Goal: Task Accomplishment & Management: Manage account settings

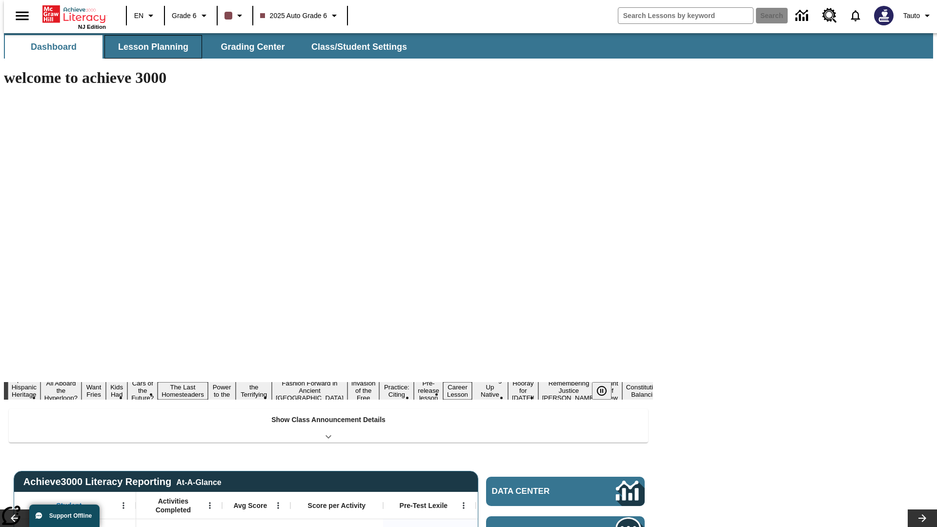
click at [149, 47] on button "Lesson Planning" at bounding box center [153, 46] width 98 height 23
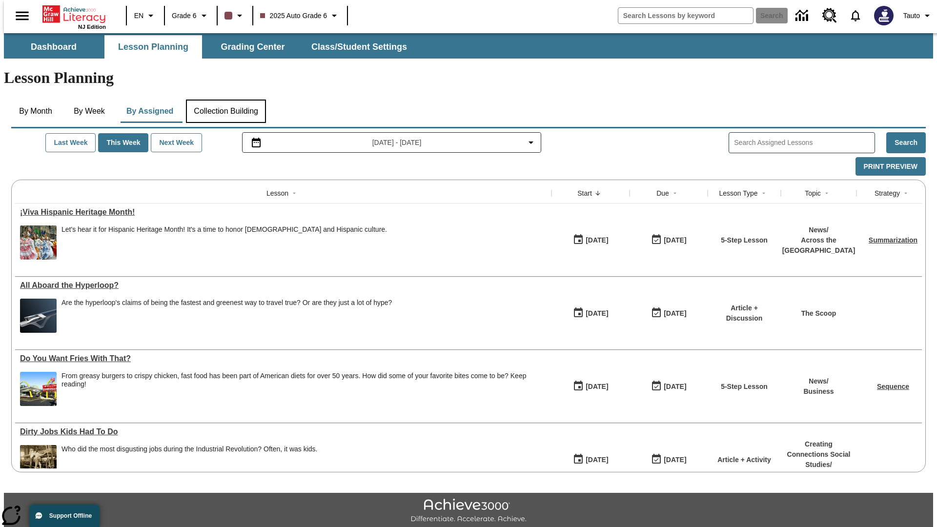
click at [226, 100] on button "Collection Building" at bounding box center [226, 111] width 80 height 23
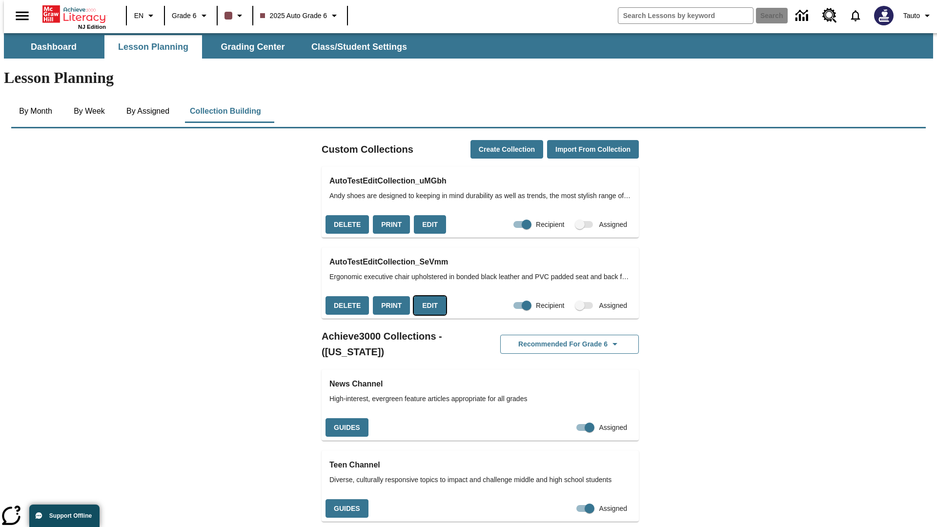
click at [427, 296] on button "Edit" at bounding box center [430, 305] width 32 height 19
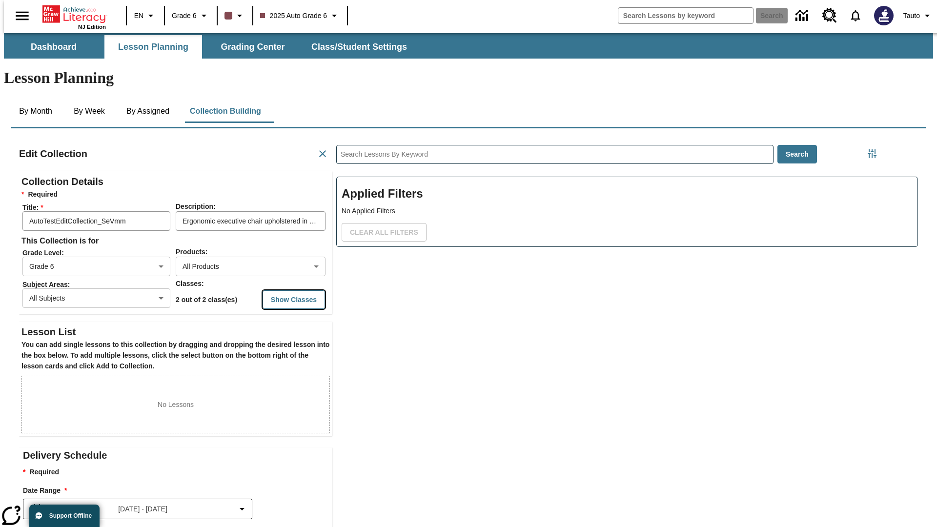
click at [275, 290] on button "Show Classes" at bounding box center [294, 299] width 62 height 19
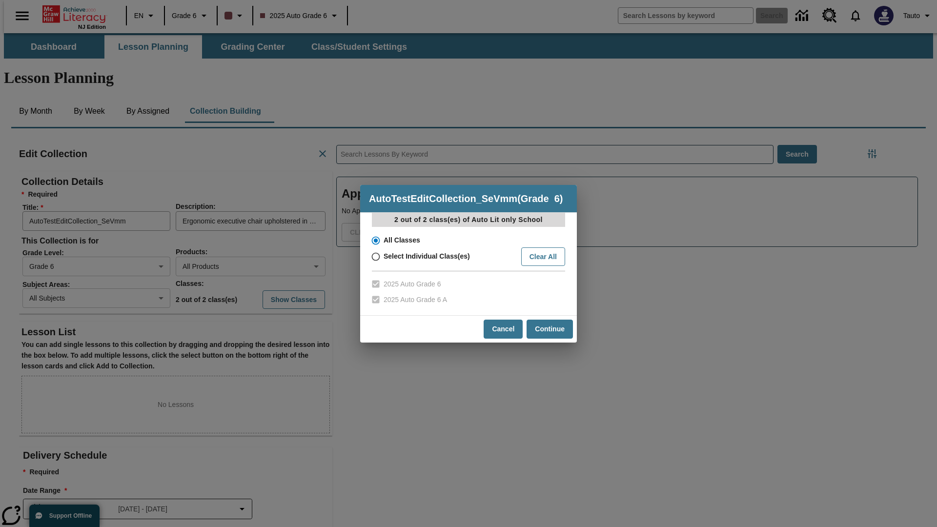
scroll to position [0, 0]
click at [375, 256] on input "Select Individual Class(es)" at bounding box center [375, 257] width 17 height 14
radio input "true"
checkbox input "false"
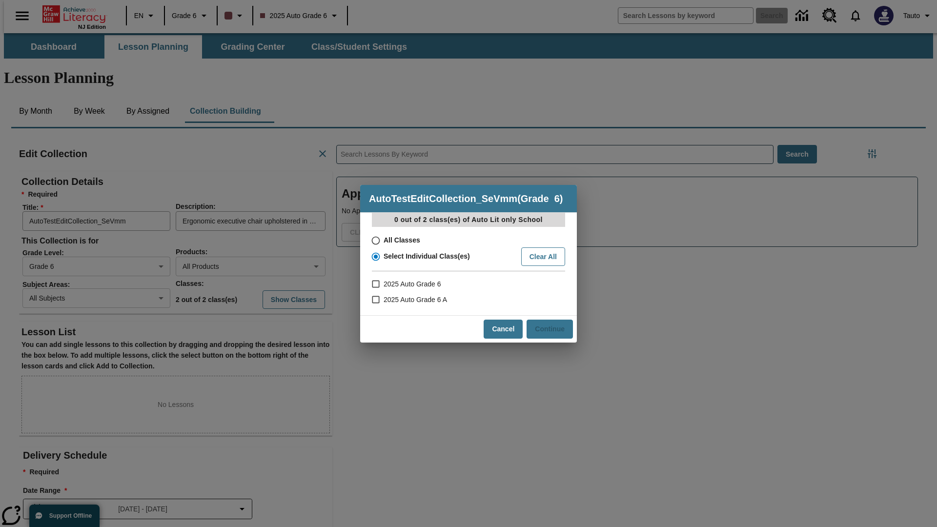
click at [375, 284] on input "2025 Auto Grade 6" at bounding box center [375, 284] width 17 height 16
checkbox input "true"
click at [549, 329] on button "Continue" at bounding box center [550, 329] width 46 height 19
radio input "false"
radio input "true"
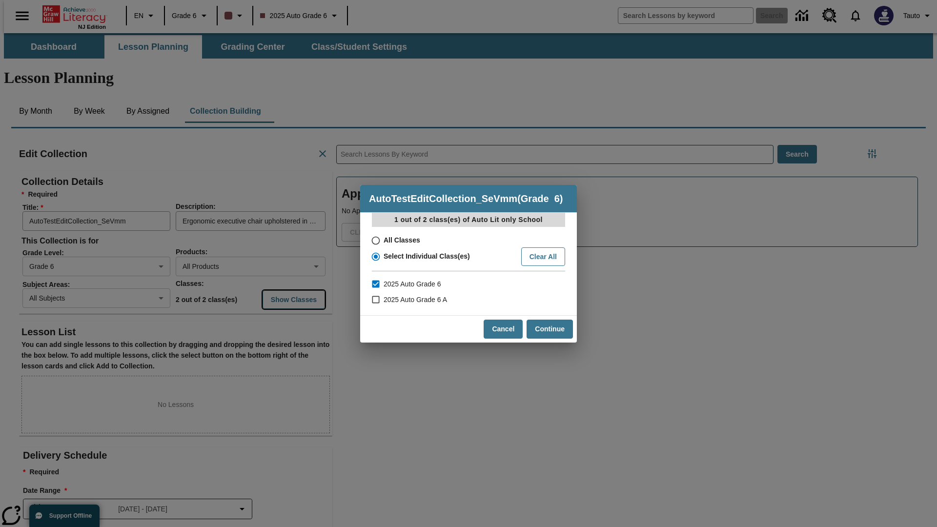
checkbox input "false"
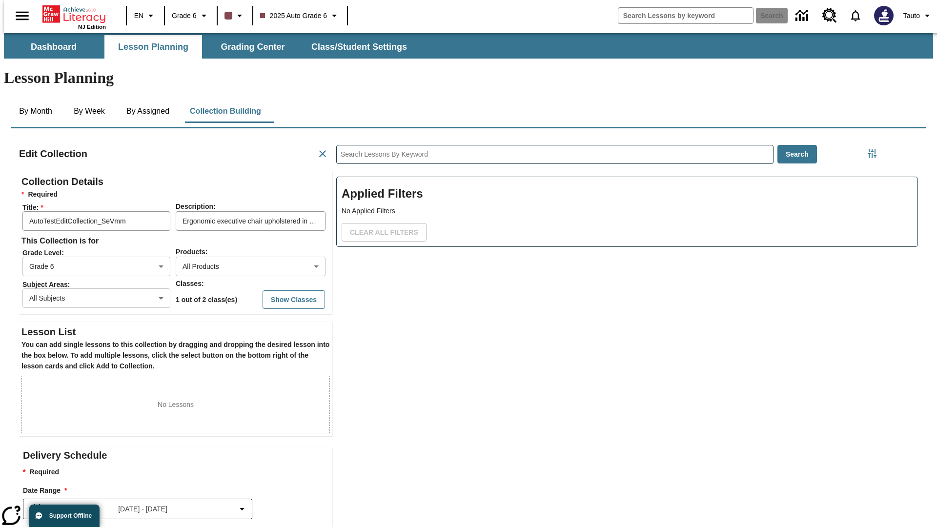
click at [88, 264] on body "Skip to main content NJ Edition EN Grade 6 2025 Auto Grade 6 Search 0 Tauto Das…" at bounding box center [469, 339] width 930 height 612
